Goal: Communication & Community: Participate in discussion

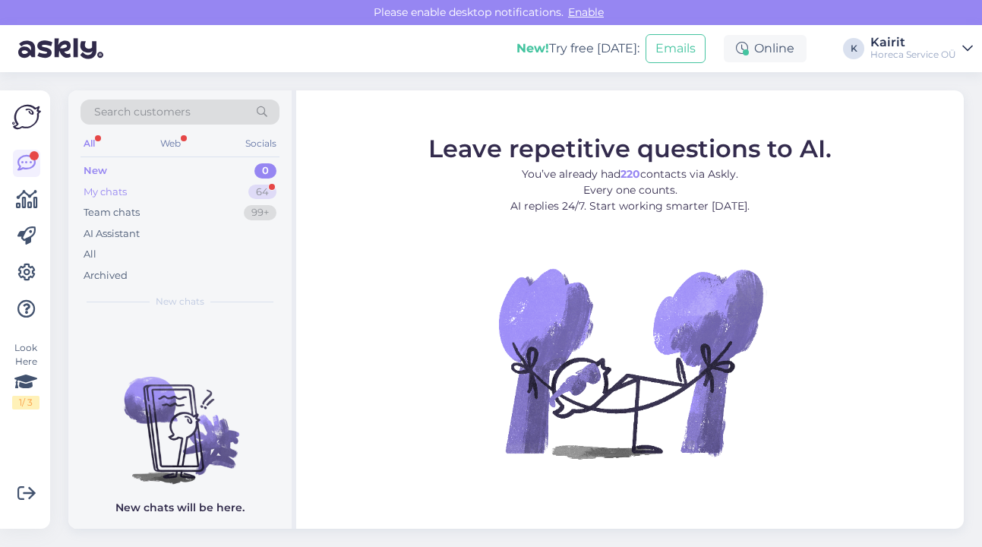
click at [134, 186] on div "My chats 64" at bounding box center [179, 191] width 199 height 21
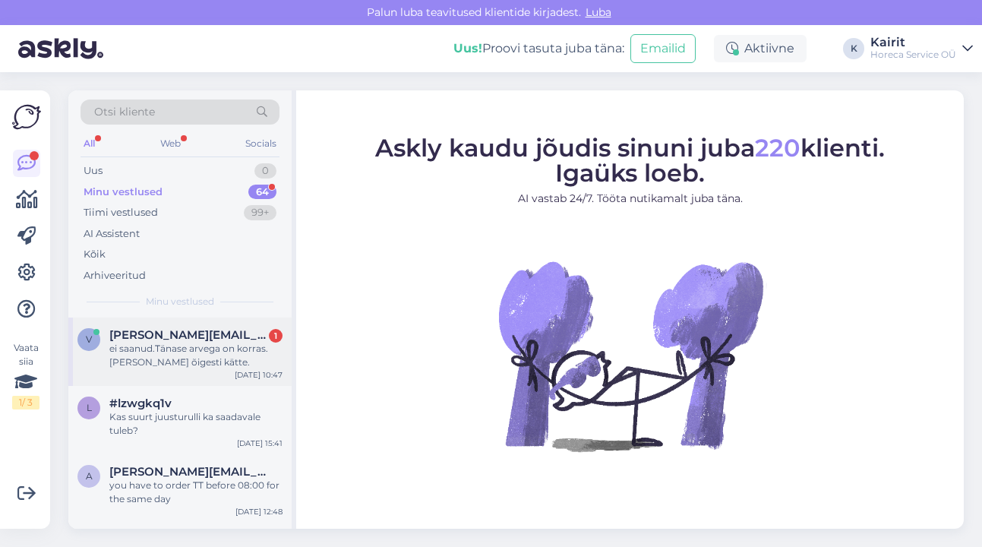
click at [197, 349] on div "ei saanud.Tänase arvega on korras.[PERSON_NAME] õigesti kätte." at bounding box center [195, 355] width 173 height 27
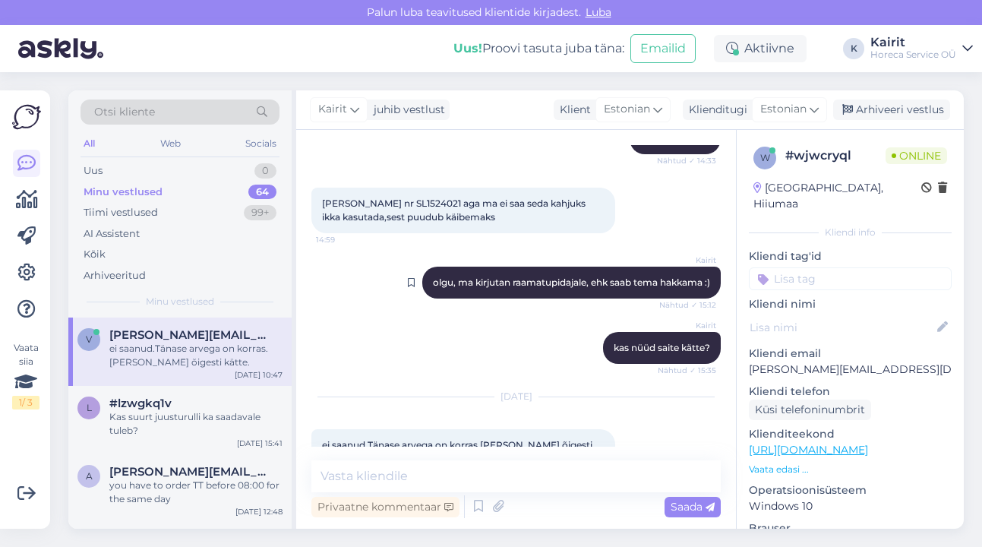
scroll to position [1286, 0]
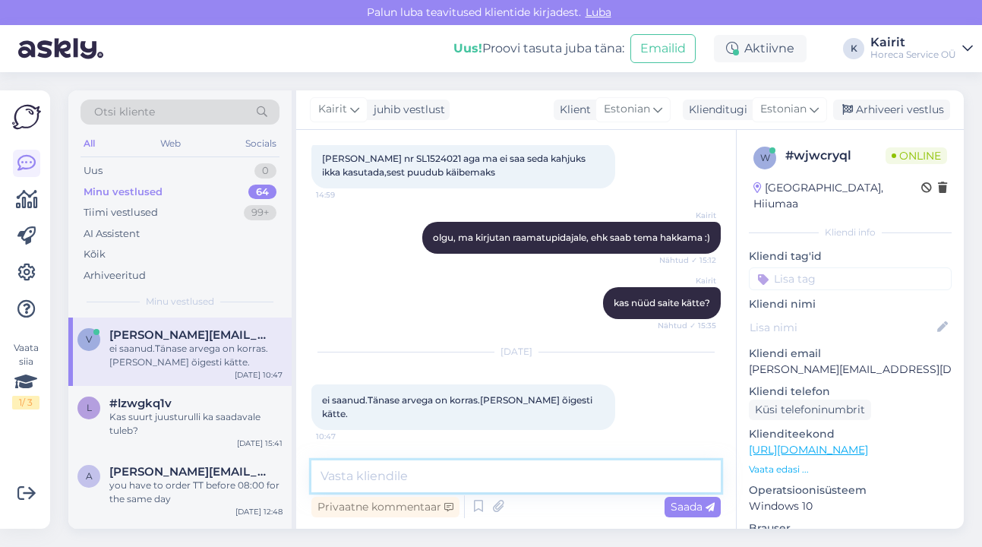
click at [472, 475] on textarea at bounding box center [515, 476] width 409 height 32
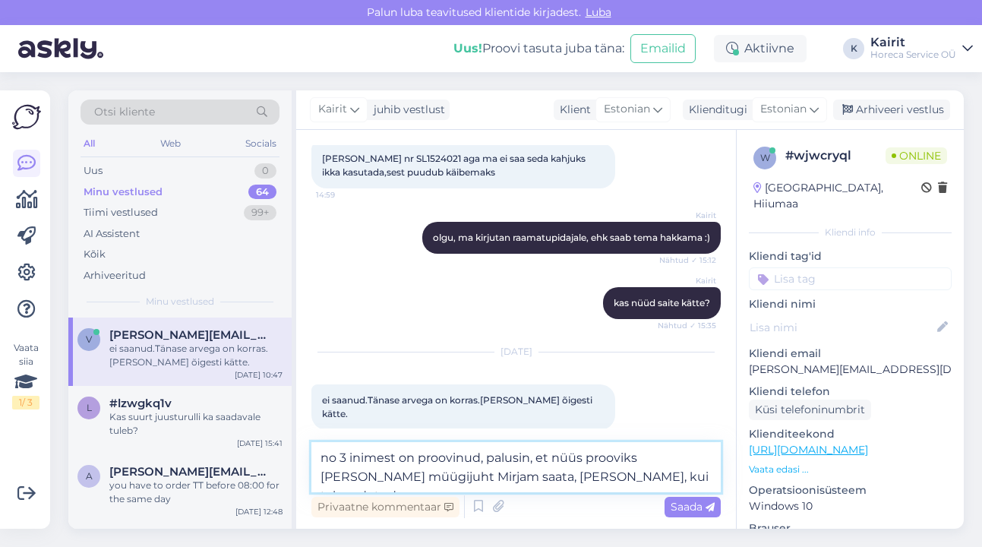
type textarea "no 3 inimest on proovinud, palusin, et nüüs prooviks [PERSON_NAME] müügijuht Mi…"
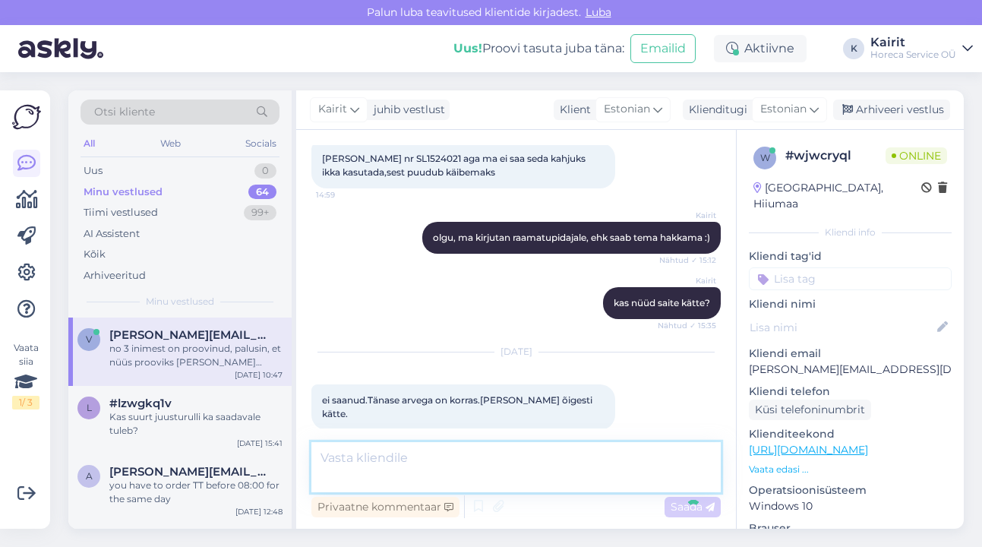
scroll to position [1365, 0]
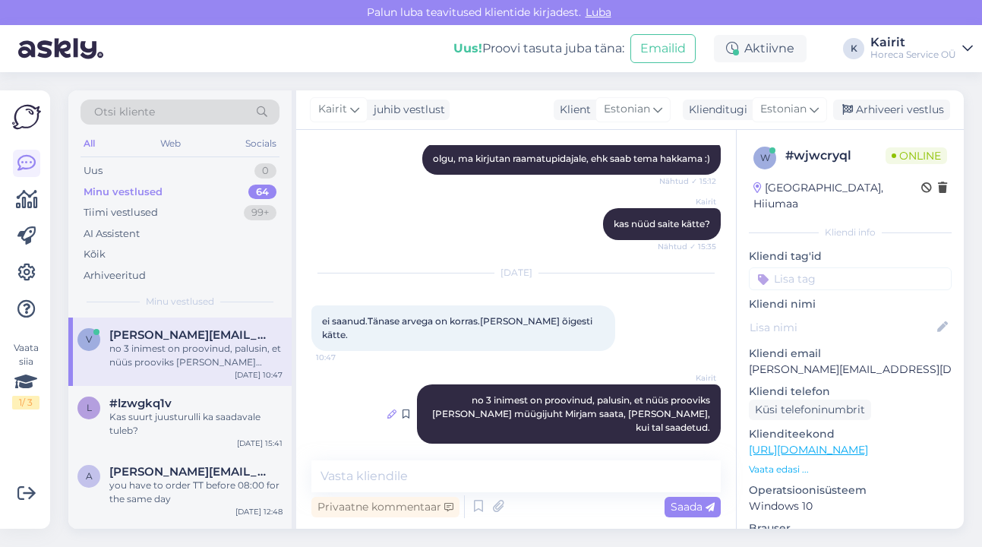
click at [387, 409] on icon at bounding box center [391, 413] width 9 height 9
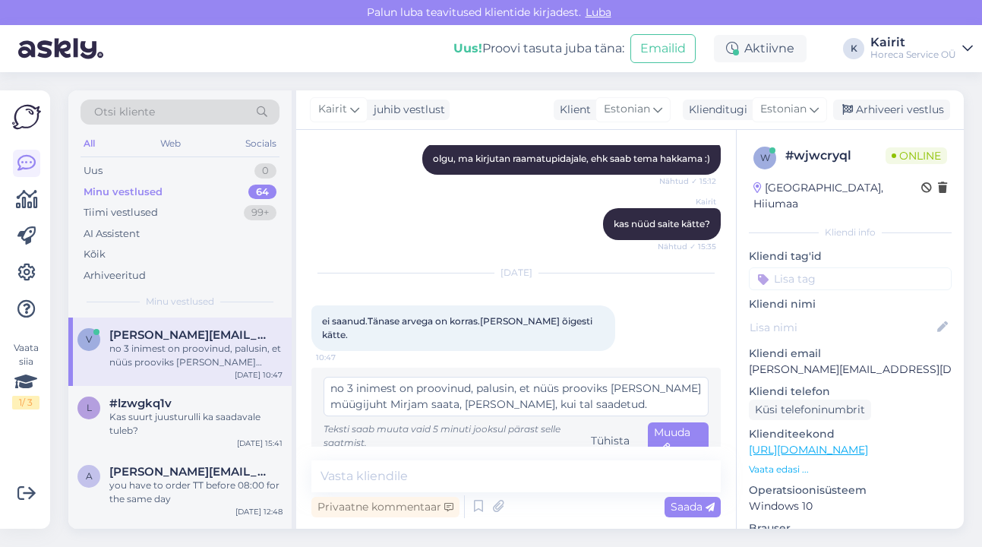
scroll to position [1383, 0]
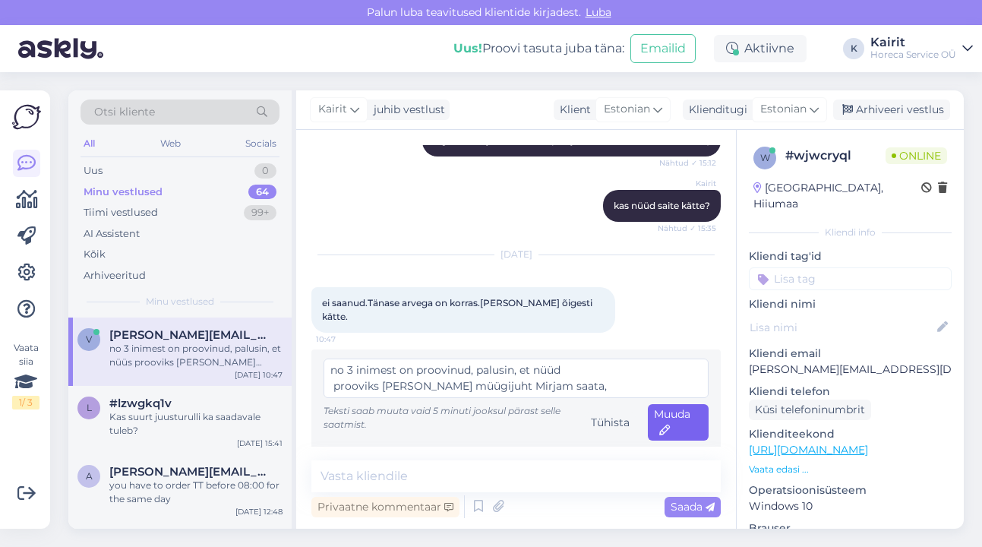
type textarea "no 3 inimest on proovinud, palusin, et nüüd prooviks [PERSON_NAME] müügijuht Mi…"
click at [673, 412] on span "Muuda" at bounding box center [672, 422] width 36 height 30
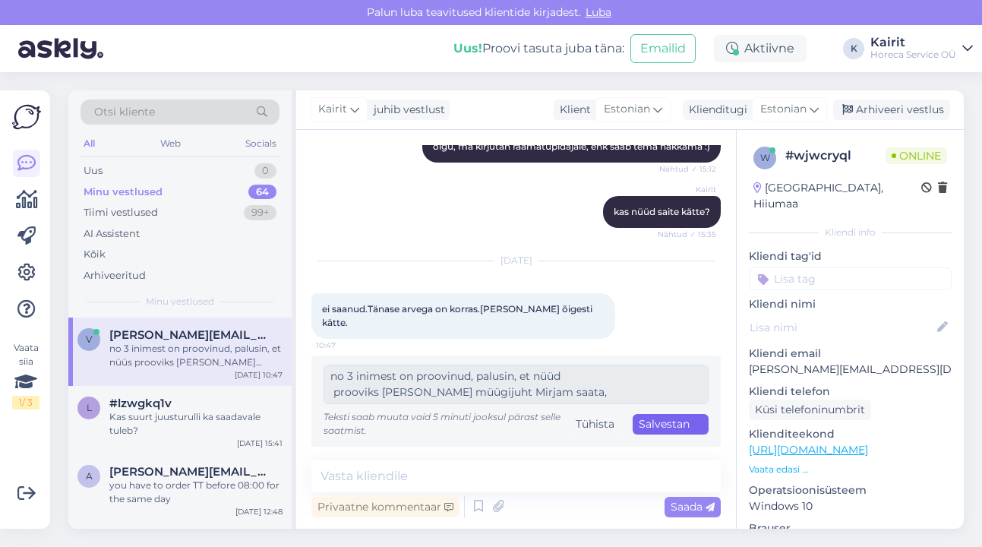
scroll to position [1378, 0]
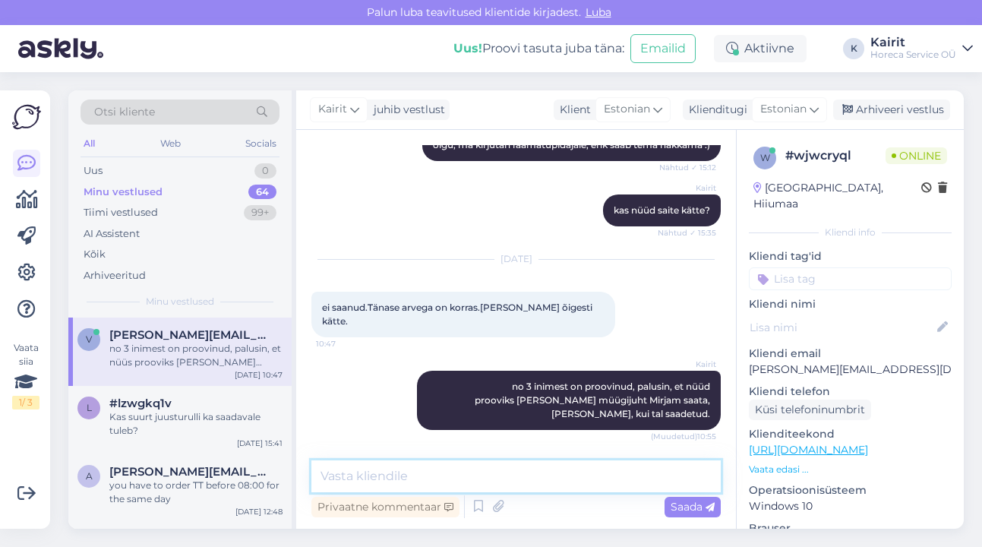
click at [409, 475] on textarea at bounding box center [515, 476] width 409 height 32
type textarea "[PERSON_NAME] saatis, andke palun teada, kas tulid."
